Goal: Subscribe to service/newsletter

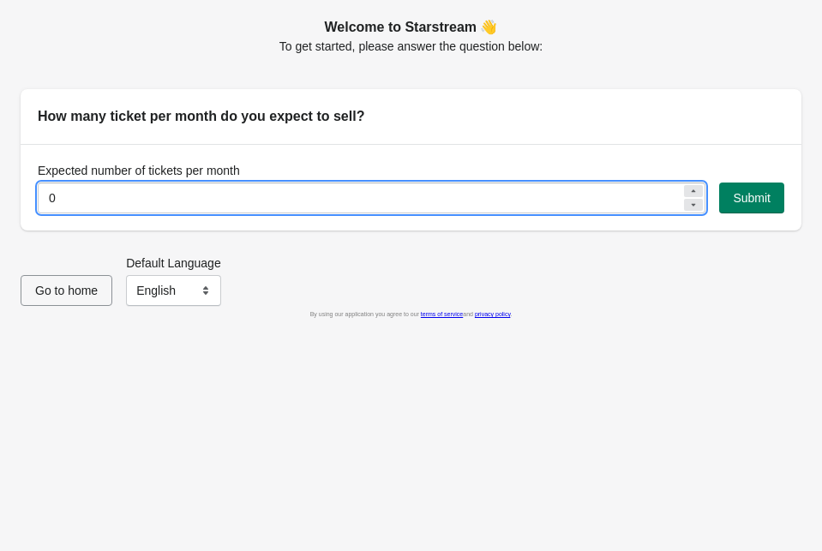
click at [271, 200] on input "0" at bounding box center [360, 198] width 644 height 31
click at [63, 280] on button "Go to home" at bounding box center [67, 290] width 92 height 31
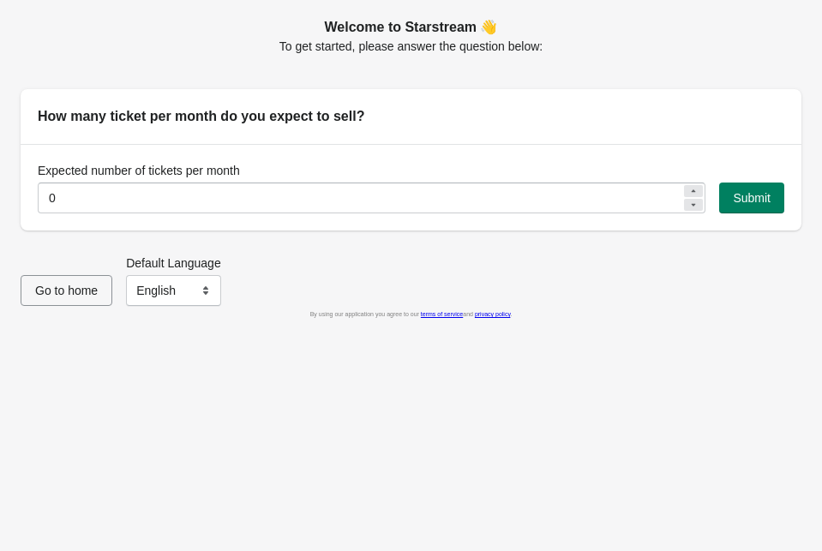
click at [694, 189] on icon at bounding box center [694, 191] width 10 height 10
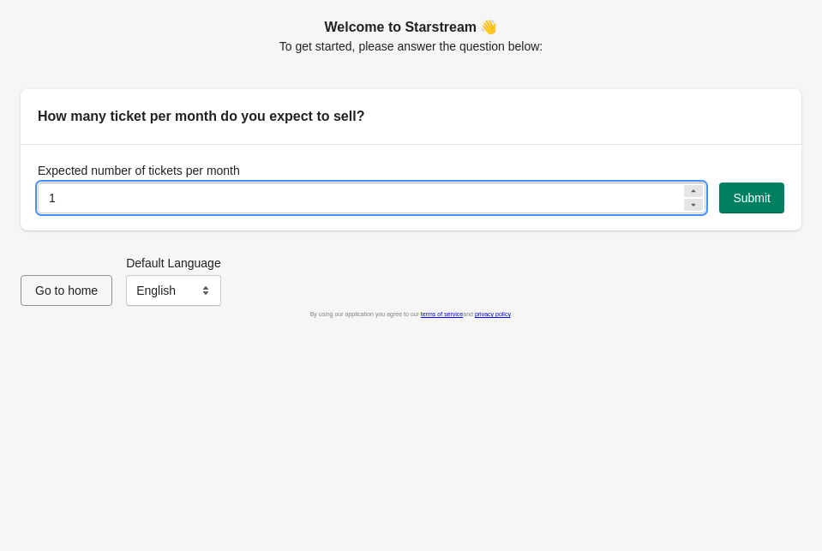
click at [694, 189] on icon at bounding box center [694, 191] width 10 height 10
type input "2"
click at [764, 195] on span "Submit" at bounding box center [752, 198] width 38 height 14
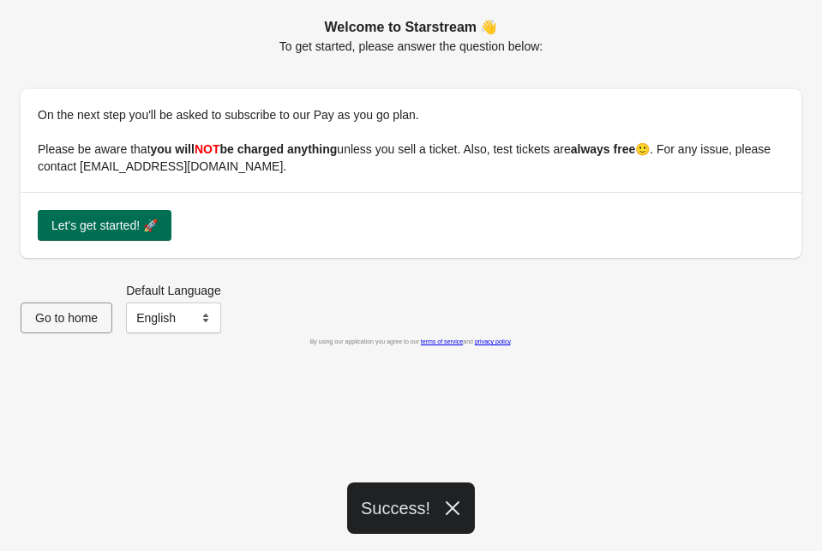
click at [105, 228] on span "Let's get started! 🚀" at bounding box center [104, 226] width 106 height 14
